Goal: Navigation & Orientation: Find specific page/section

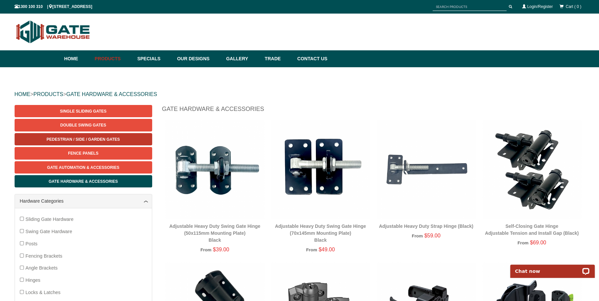
click at [98, 138] on span "Pedestrian / Side / Garden Gates" at bounding box center [82, 139] width 73 height 5
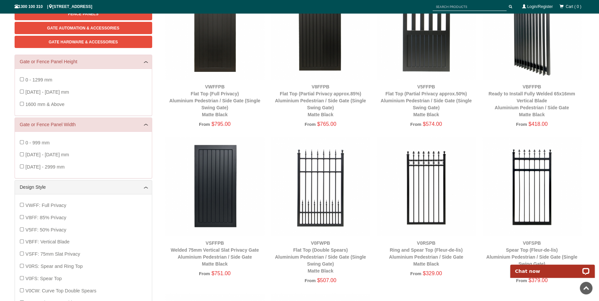
scroll to position [48, 0]
